Goal: Task Accomplishment & Management: Use online tool/utility

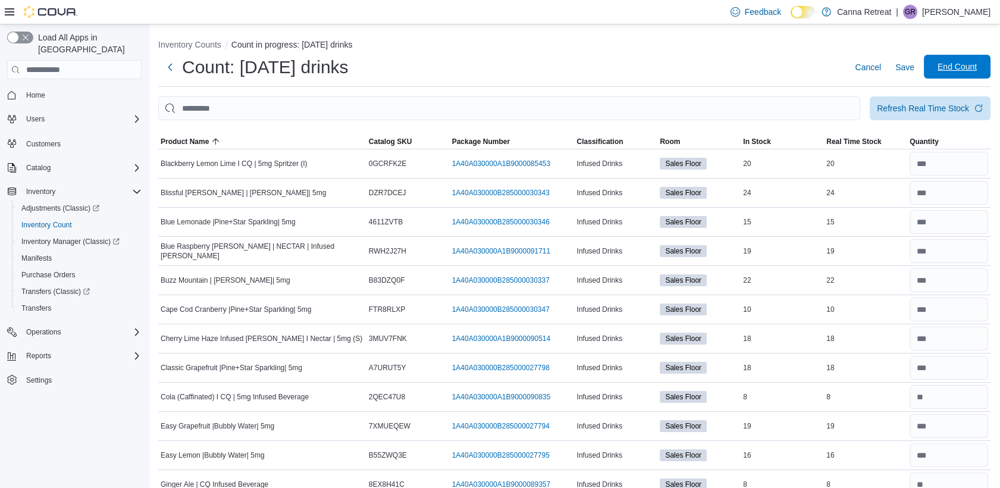
click at [983, 60] on span "End Count" at bounding box center [957, 67] width 52 height 24
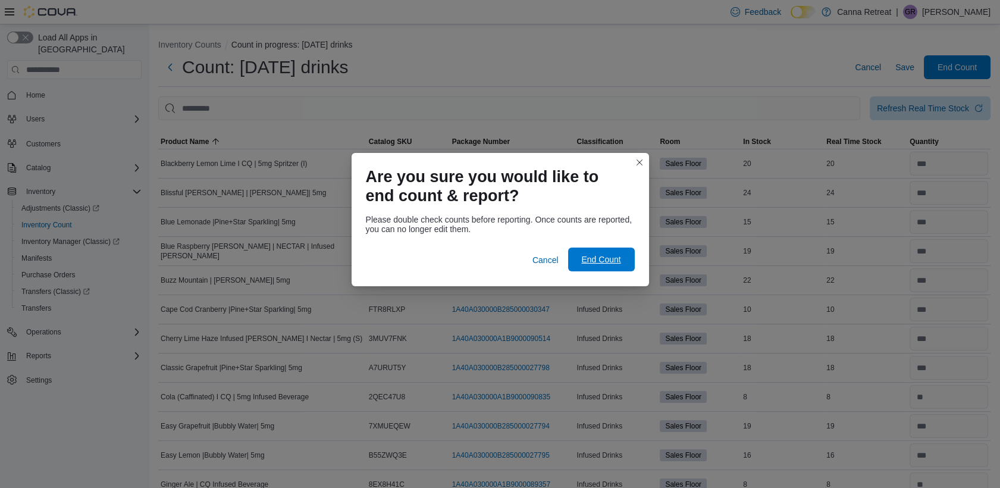
click at [604, 262] on span "End Count" at bounding box center [600, 259] width 39 height 12
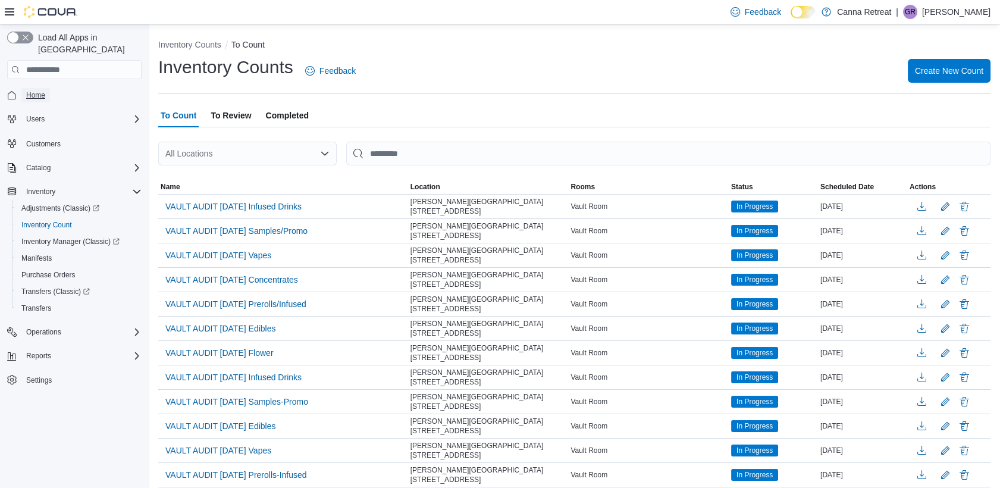
click at [34, 90] on span "Home" at bounding box center [35, 95] width 19 height 10
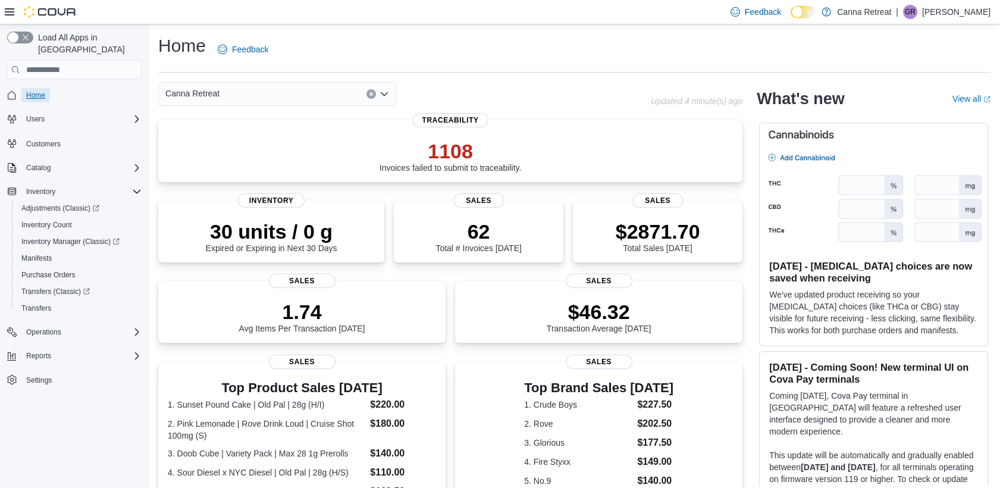
click at [36, 90] on span "Home" at bounding box center [35, 95] width 19 height 10
